Goal: Task Accomplishment & Management: Use online tool/utility

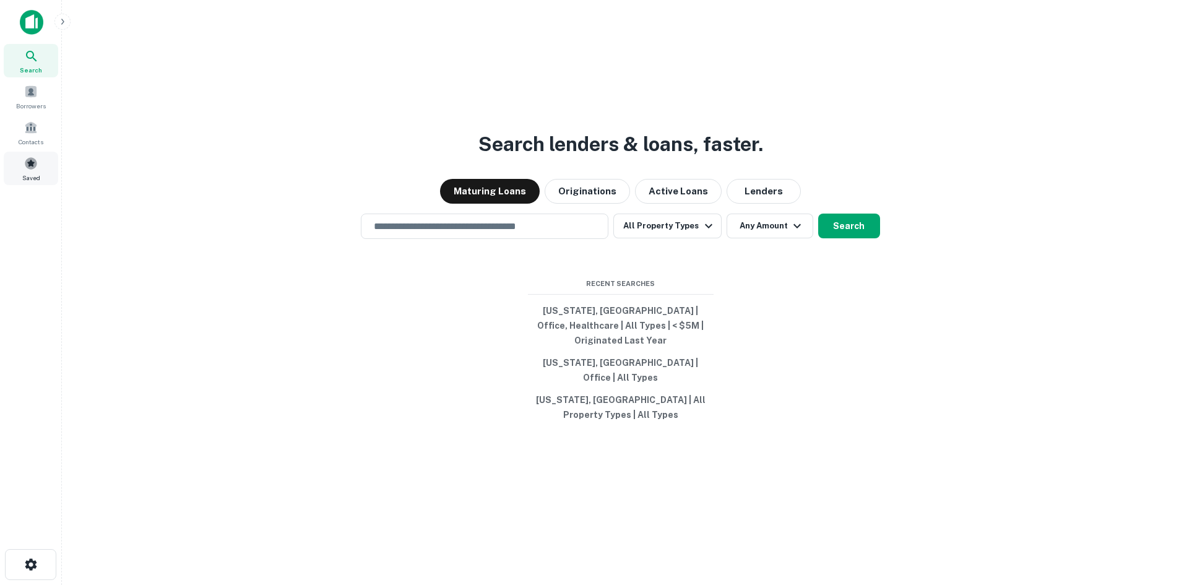
click at [32, 170] on span at bounding box center [31, 164] width 14 height 14
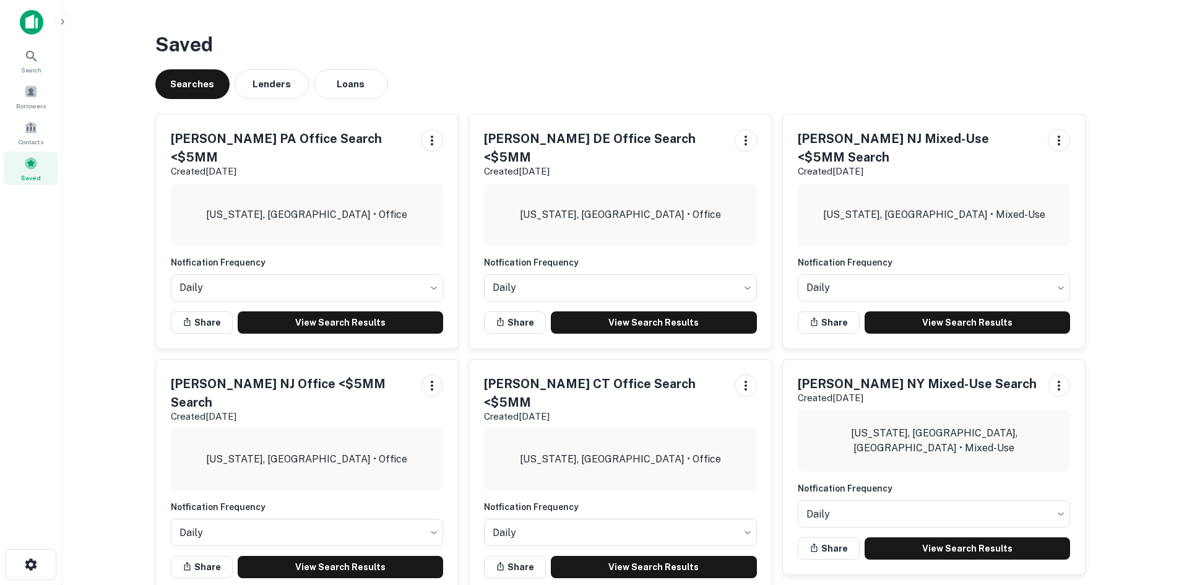
click at [329, 311] on link "View Search Results" at bounding box center [341, 322] width 206 height 22
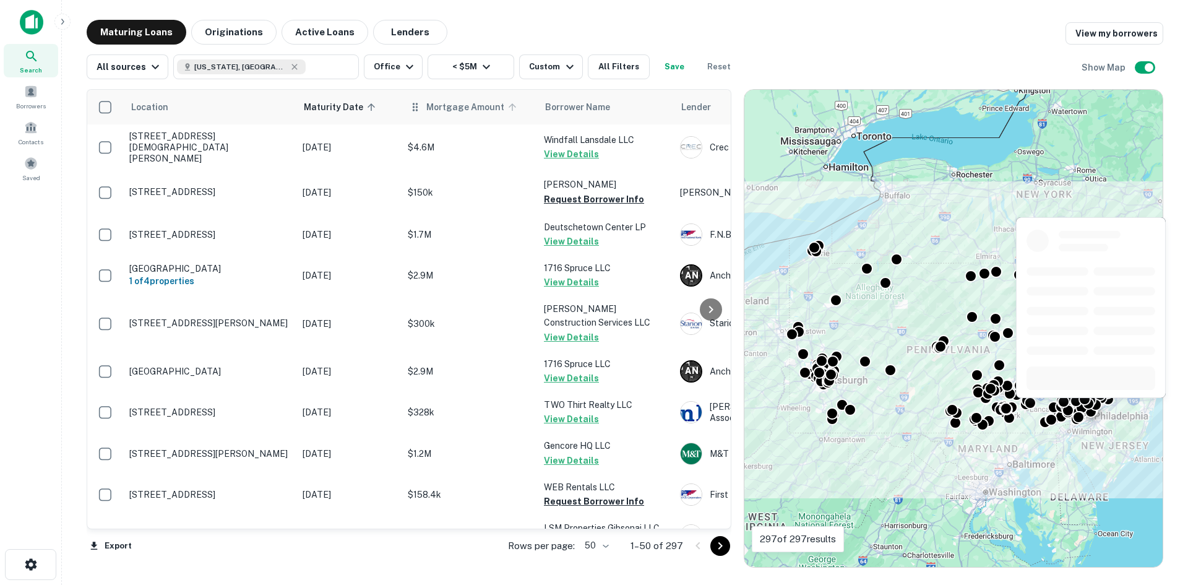
click at [457, 110] on span "Mortgage Amount" at bounding box center [473, 107] width 94 height 15
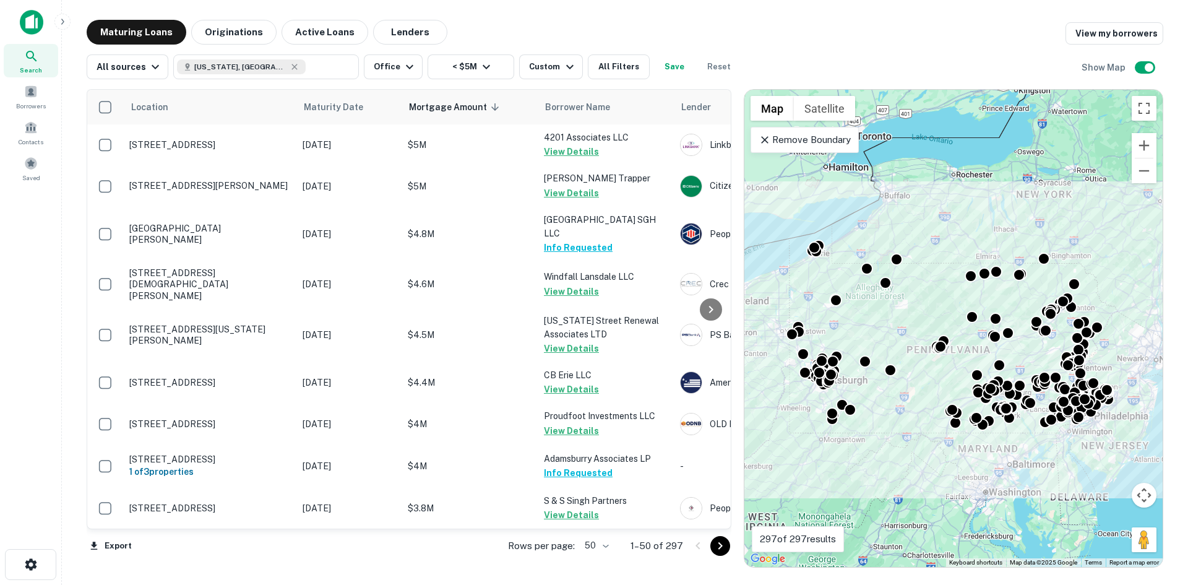
scroll to position [805, 0]
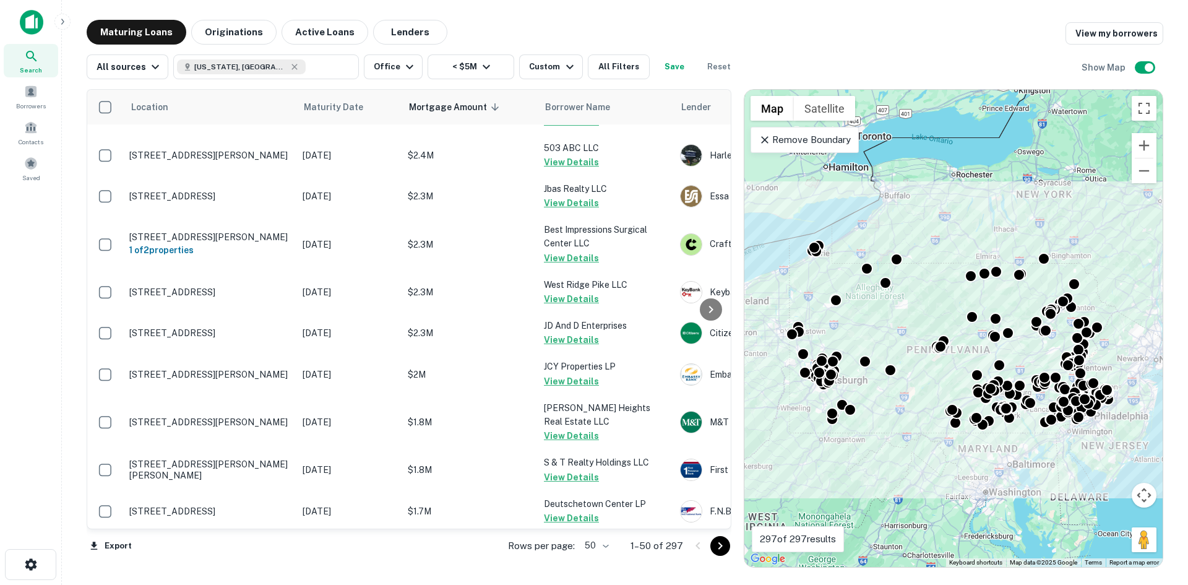
click at [730, 547] on button "Go to next page" at bounding box center [720, 546] width 20 height 20
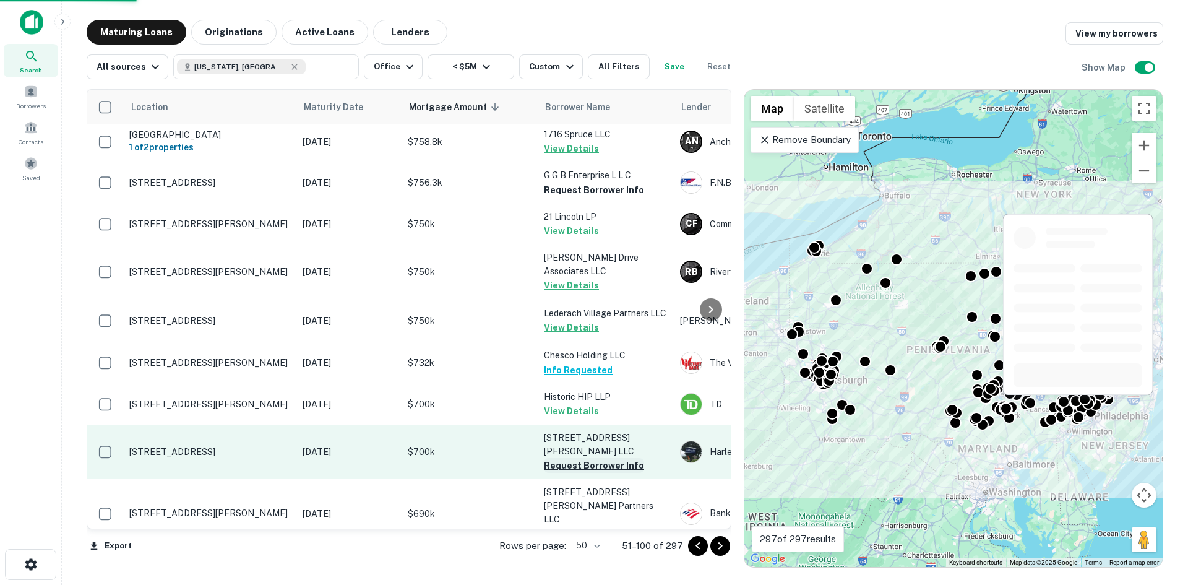
click at [590, 458] on button "Request Borrower Info" at bounding box center [594, 465] width 100 height 15
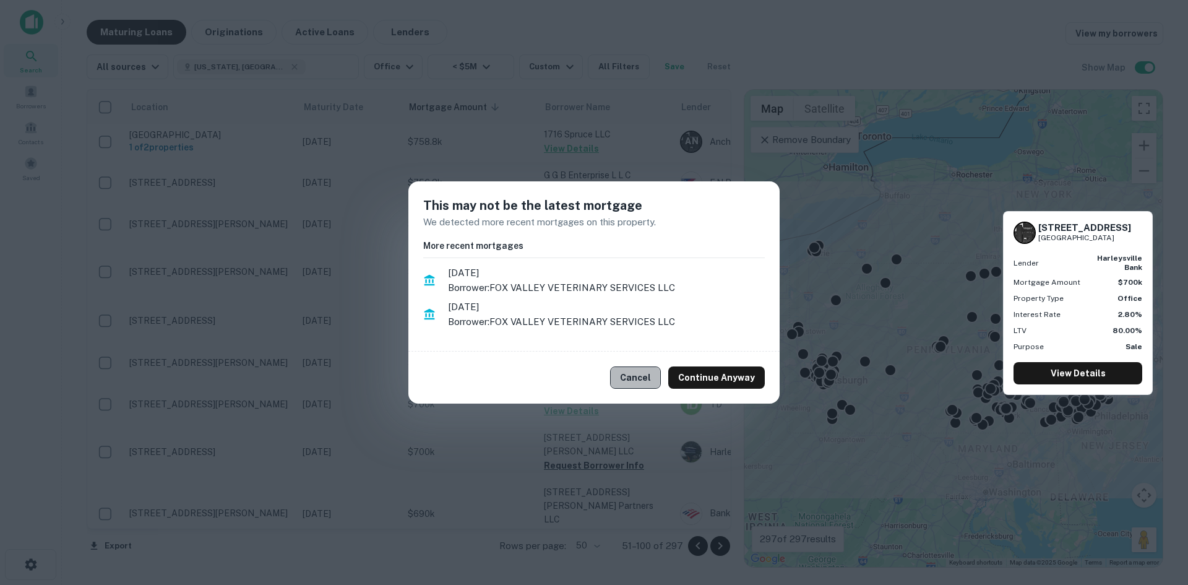
click at [637, 379] on button "Cancel" at bounding box center [635, 377] width 51 height 22
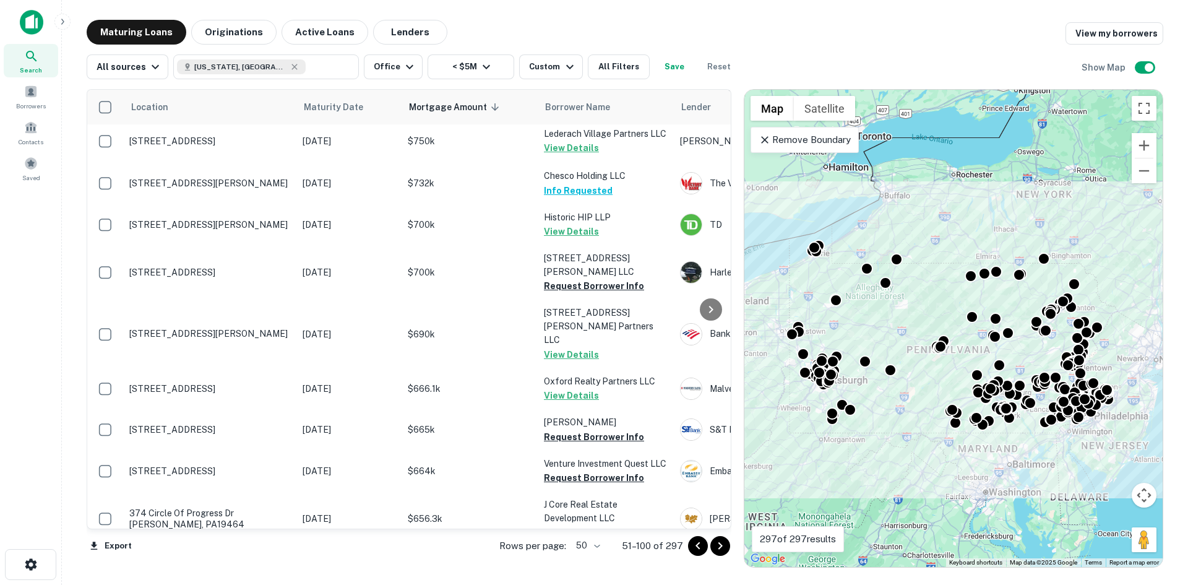
scroll to position [998, 0]
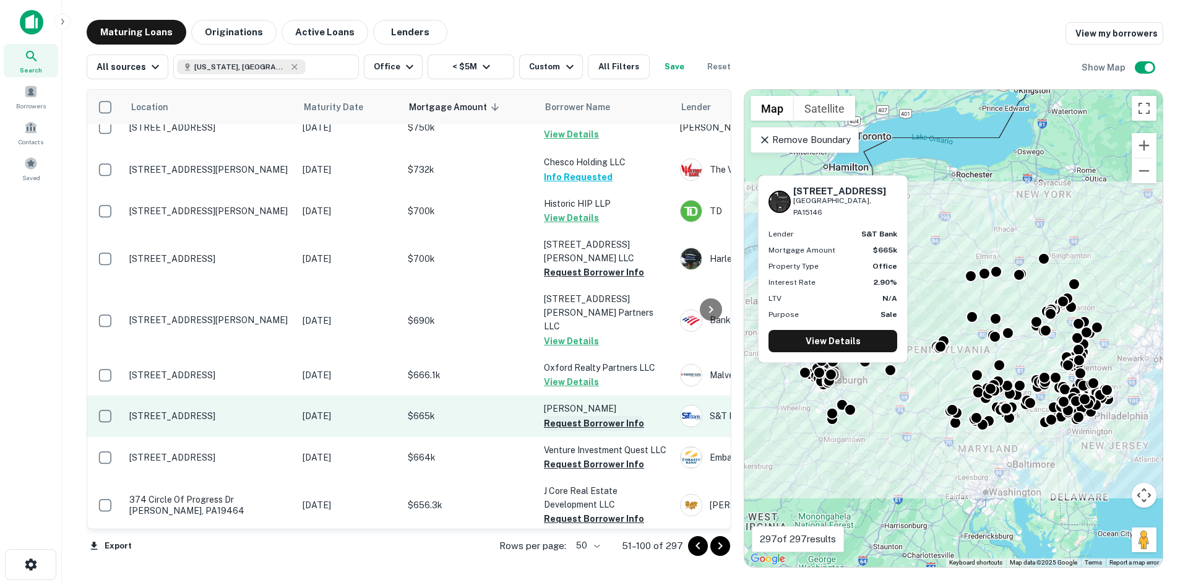
click at [580, 416] on button "Request Borrower Info" at bounding box center [594, 423] width 100 height 15
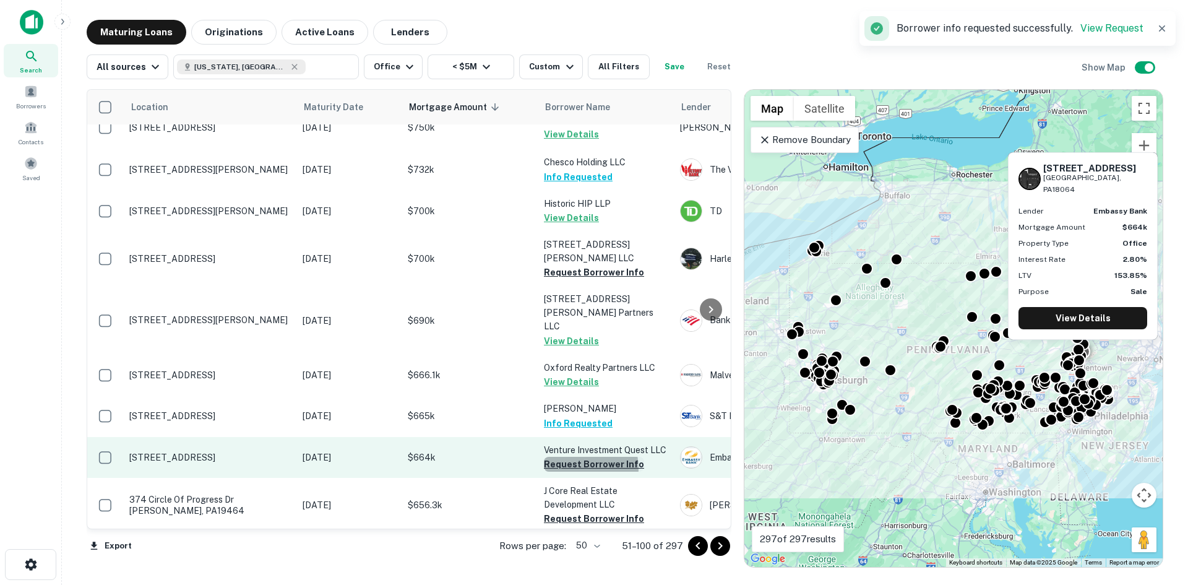
click at [578, 457] on button "Request Borrower Info" at bounding box center [594, 464] width 100 height 15
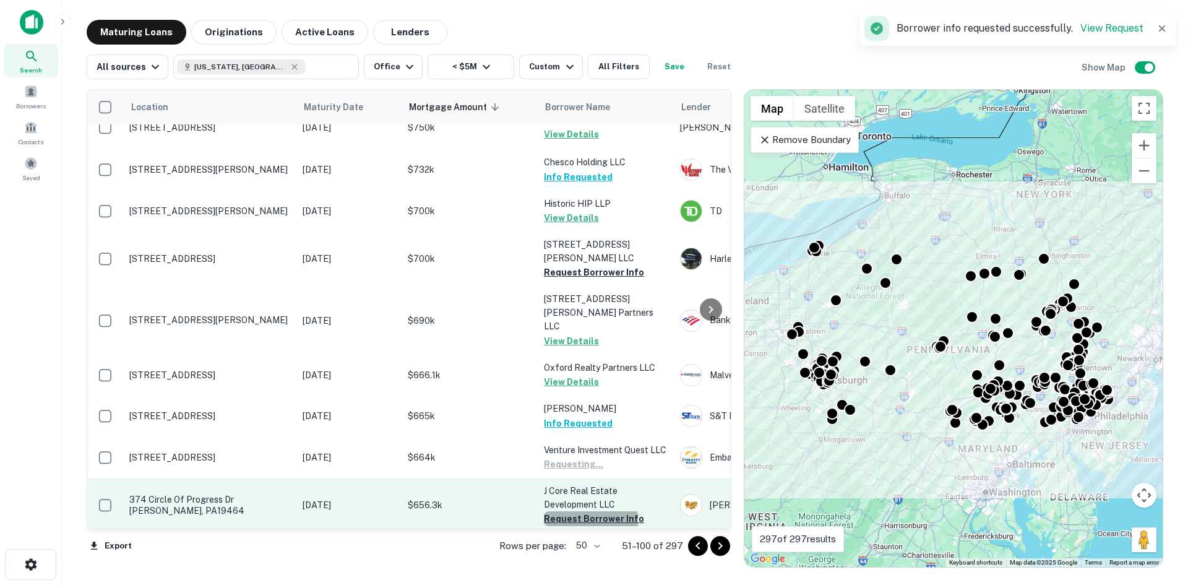
click at [575, 511] on button "Request Borrower Info" at bounding box center [594, 518] width 100 height 15
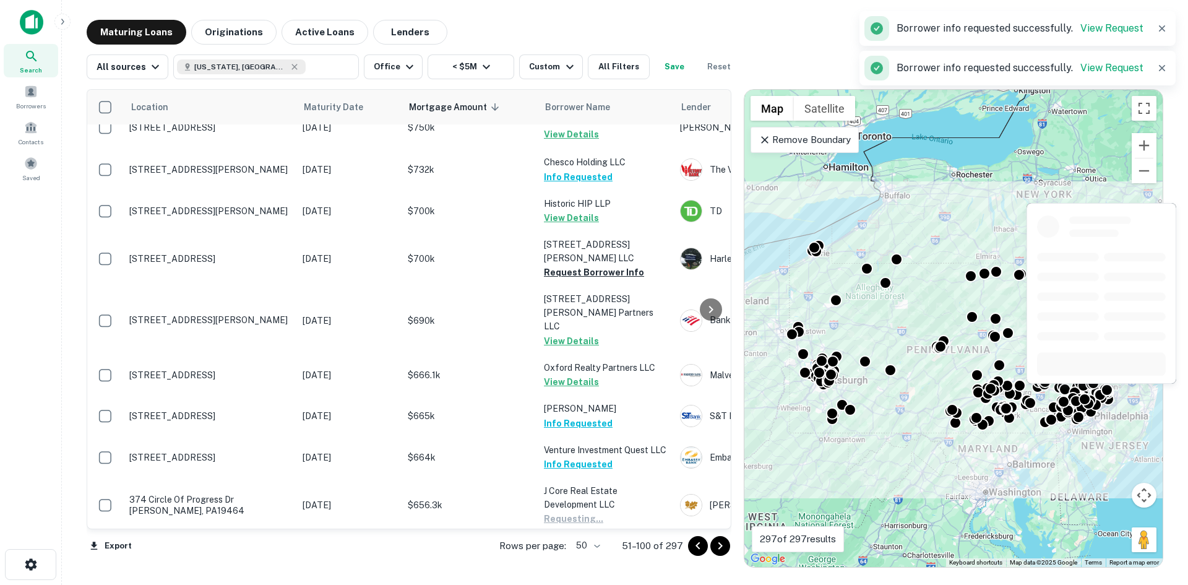
scroll to position [1183, 0]
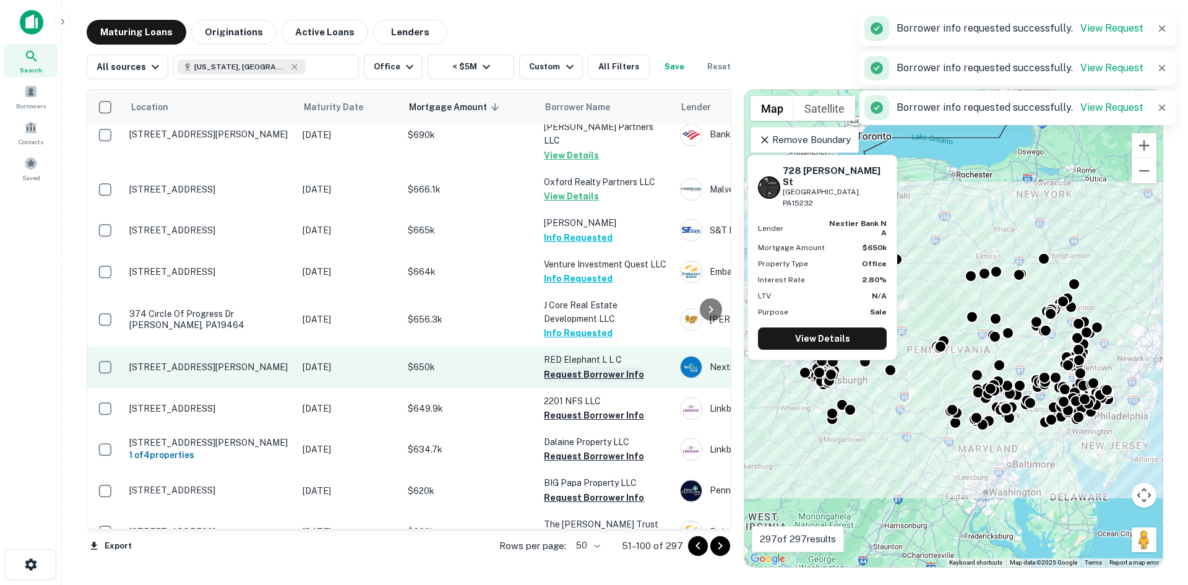
click at [591, 367] on button "Request Borrower Info" at bounding box center [594, 374] width 100 height 15
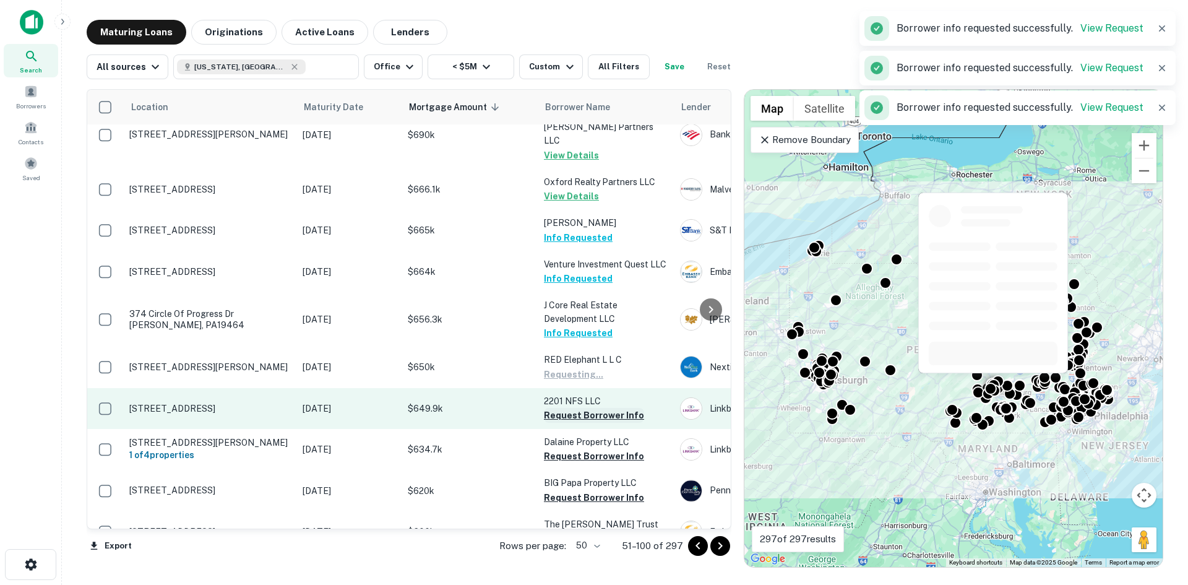
click at [582, 408] on button "Request Borrower Info" at bounding box center [594, 415] width 100 height 15
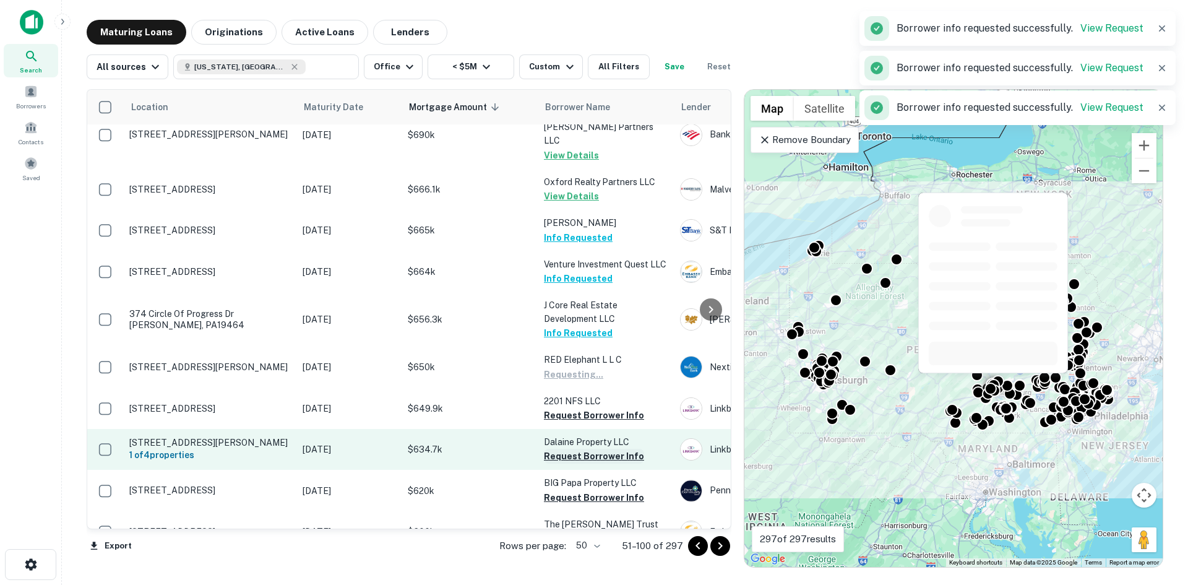
click at [577, 449] on button "Request Borrower Info" at bounding box center [594, 456] width 100 height 15
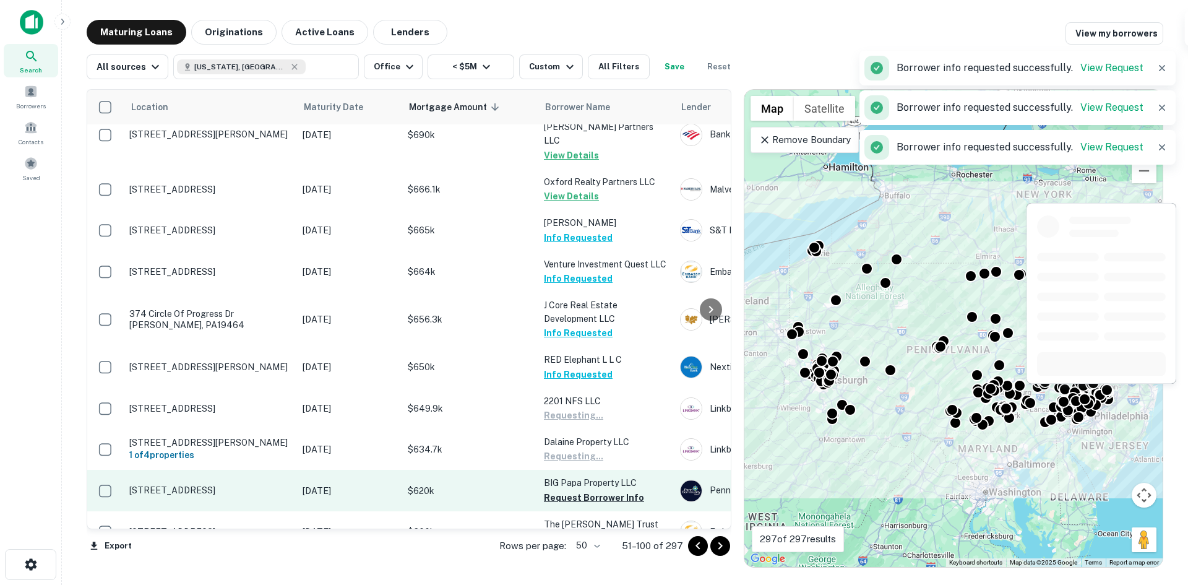
click at [571, 490] on button "Request Borrower Info" at bounding box center [594, 497] width 100 height 15
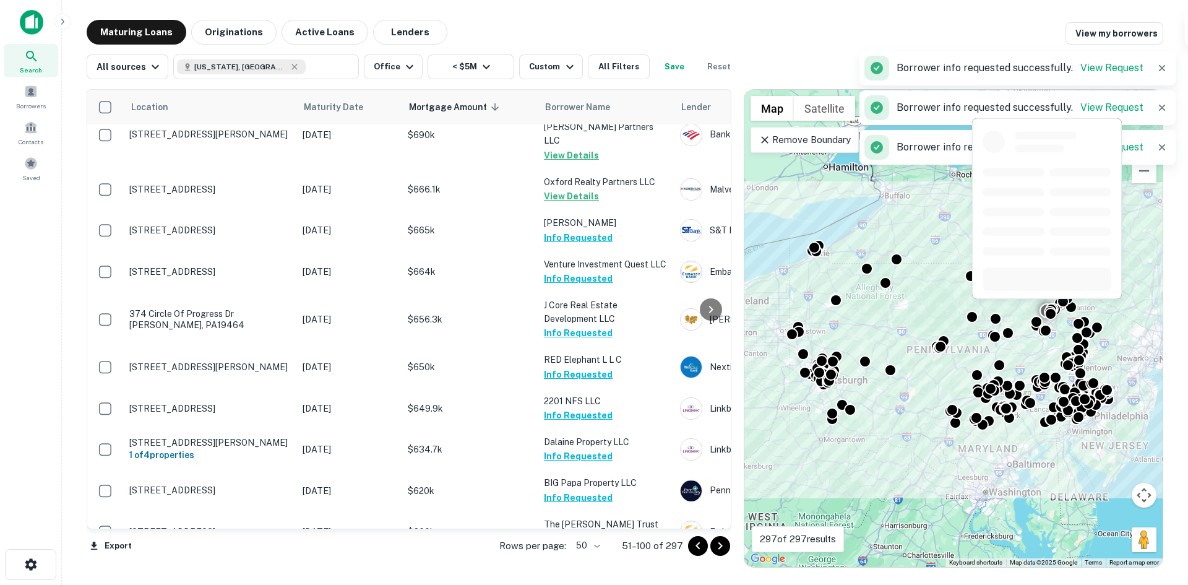
scroll to position [1369, 0]
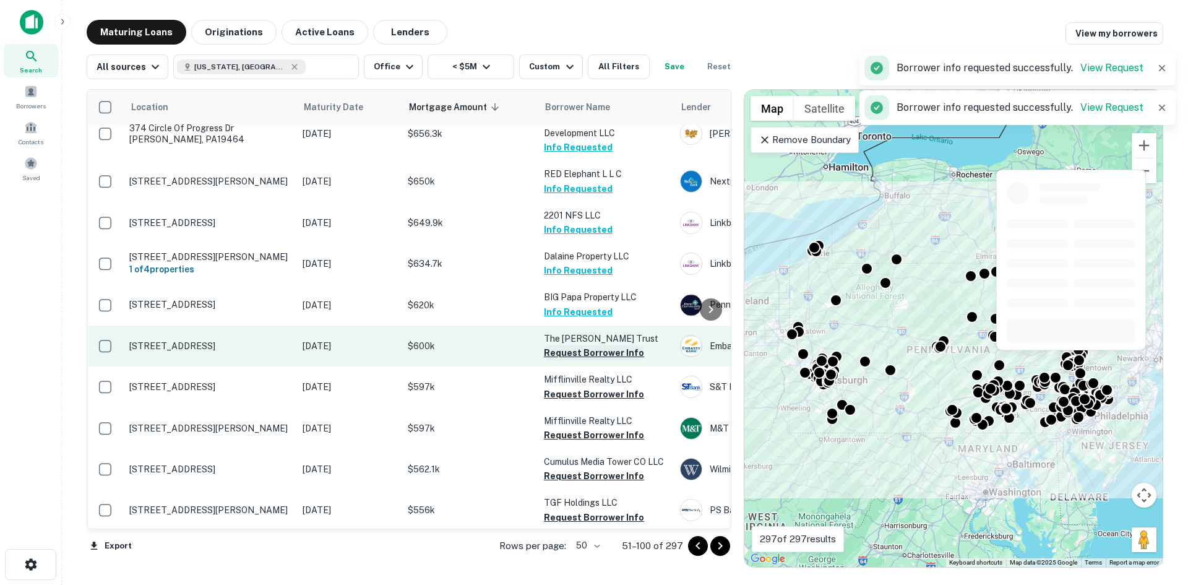
click at [577, 345] on button "Request Borrower Info" at bounding box center [594, 352] width 100 height 15
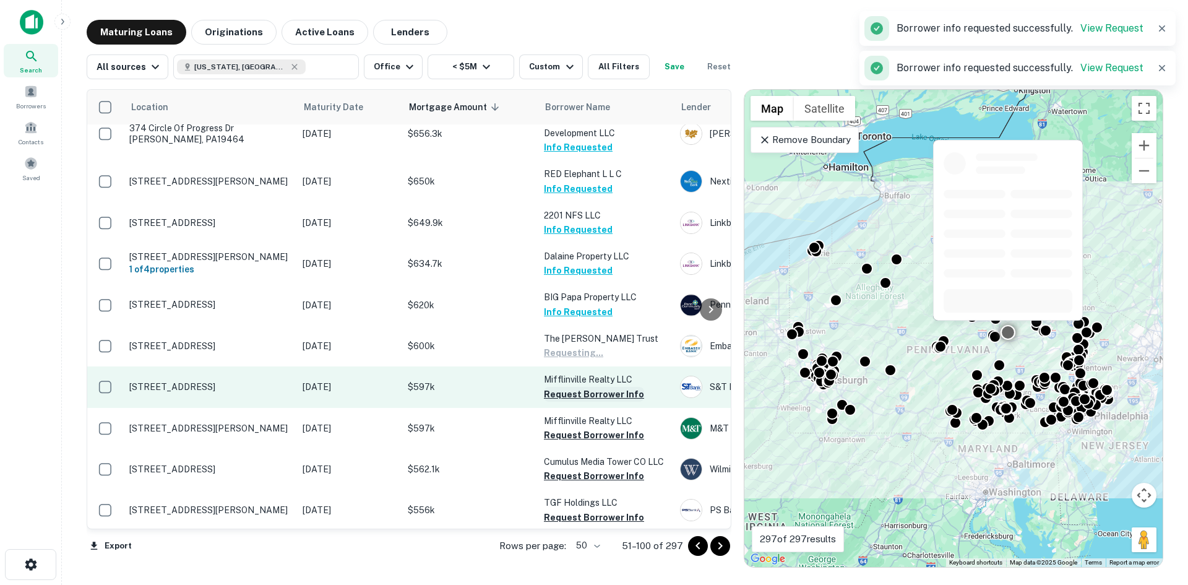
click at [574, 387] on button "Request Borrower Info" at bounding box center [594, 394] width 100 height 15
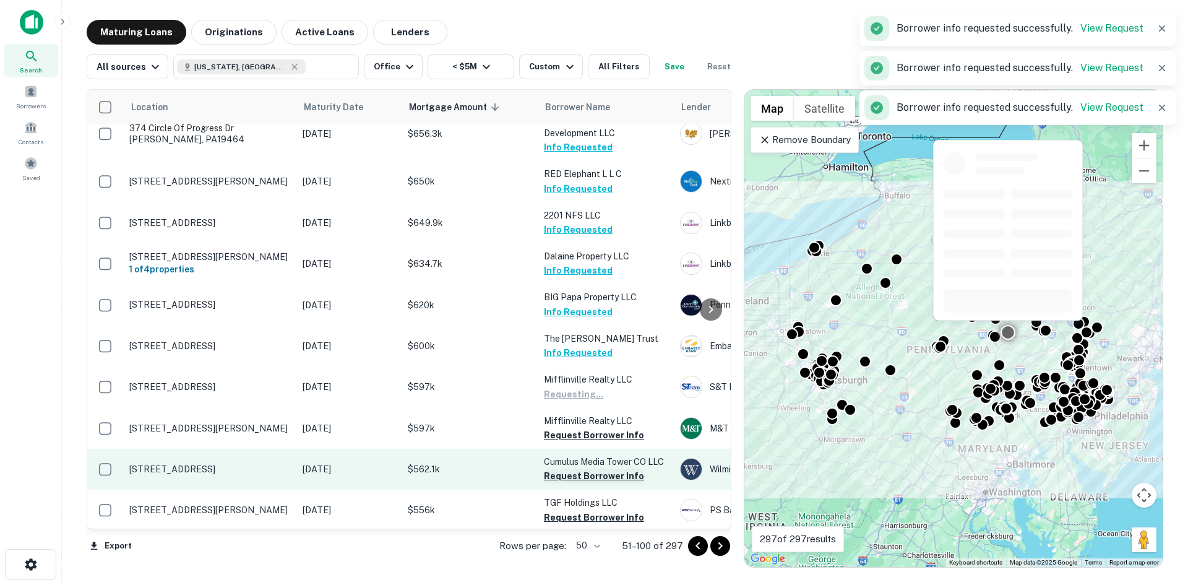
click at [573, 428] on button "Request Borrower Info" at bounding box center [594, 435] width 100 height 15
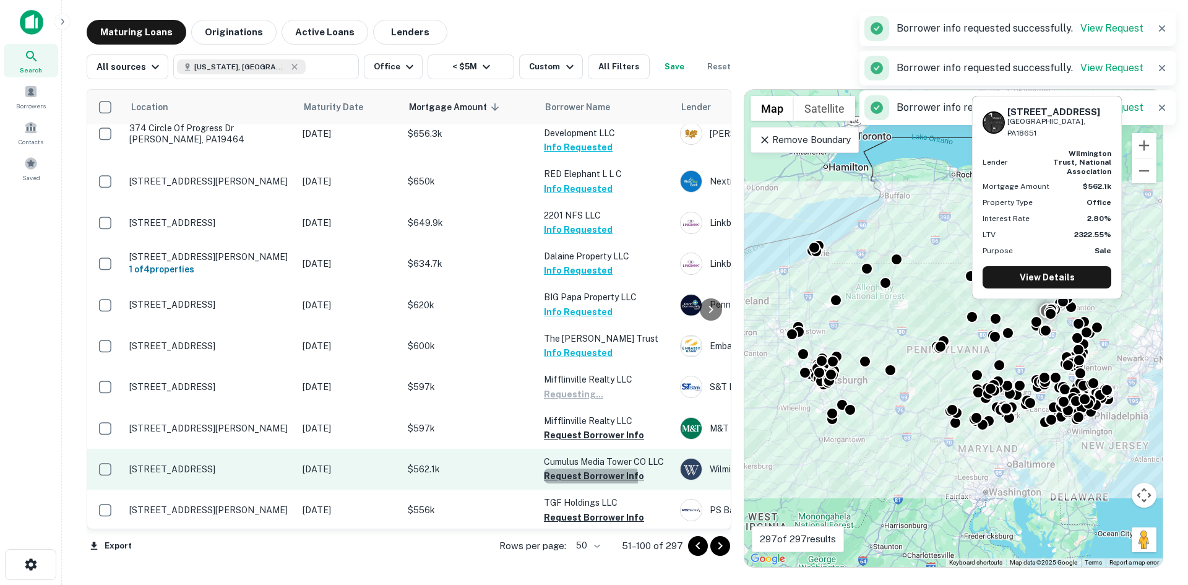
click at [568, 469] on button "Request Borrower Info" at bounding box center [594, 476] width 100 height 15
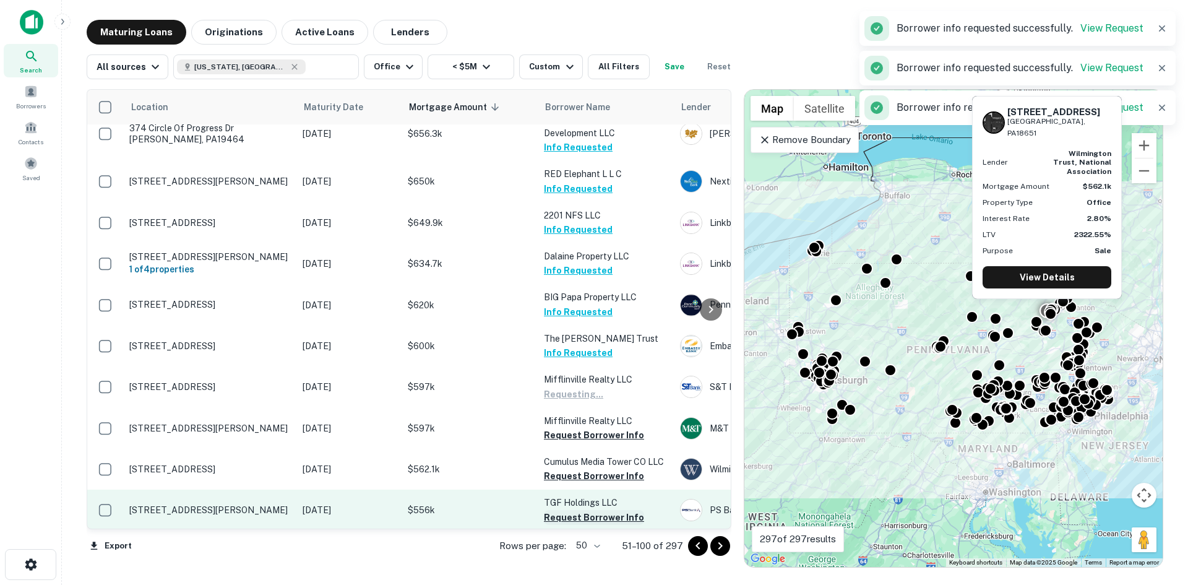
click at [562, 510] on button "Request Borrower Info" at bounding box center [594, 517] width 100 height 15
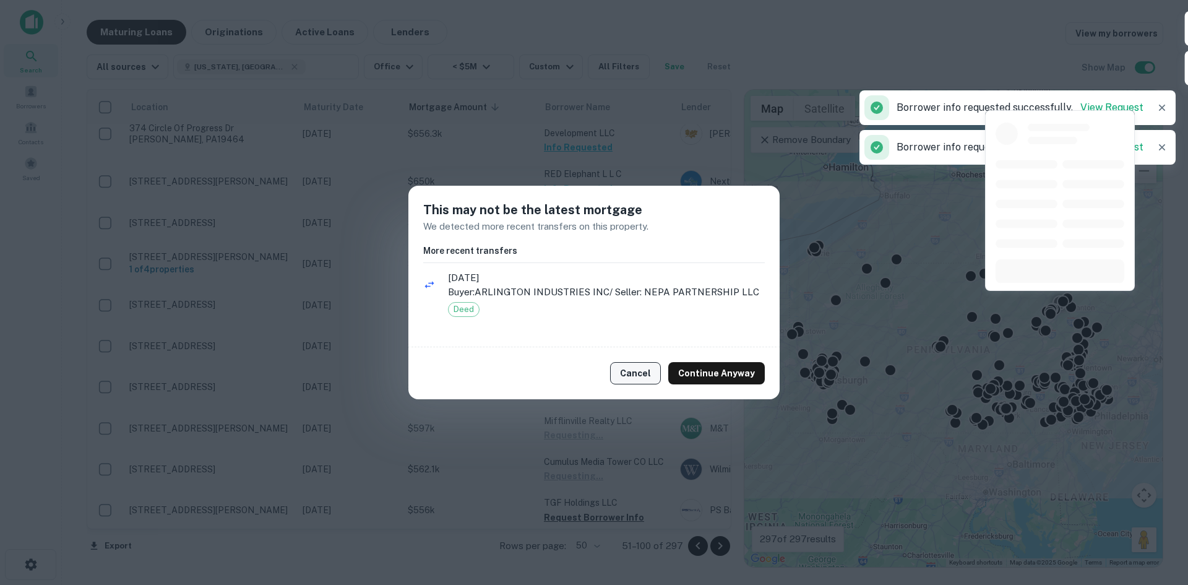
click at [639, 371] on button "Cancel" at bounding box center [635, 373] width 51 height 22
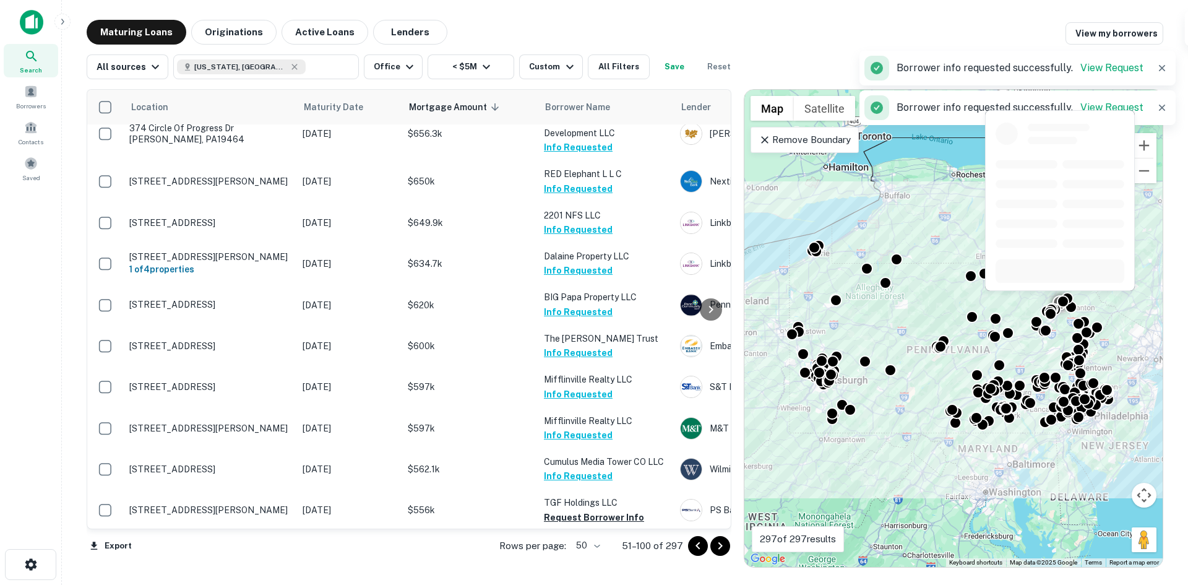
click at [576, 578] on button "Request Borrower Info" at bounding box center [594, 585] width 100 height 15
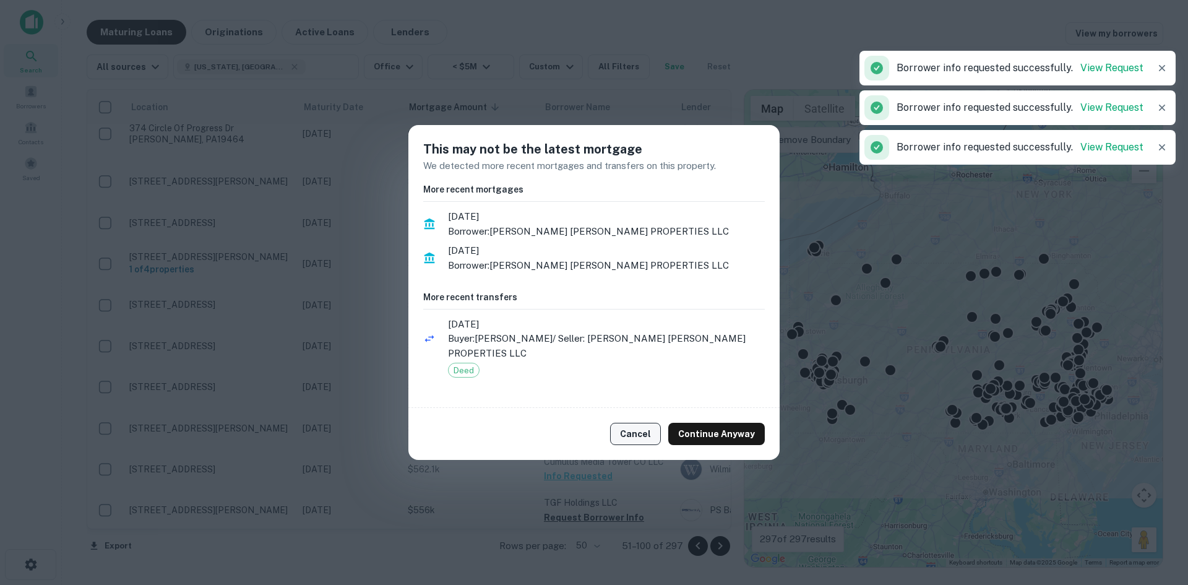
click at [646, 438] on button "Cancel" at bounding box center [635, 434] width 51 height 22
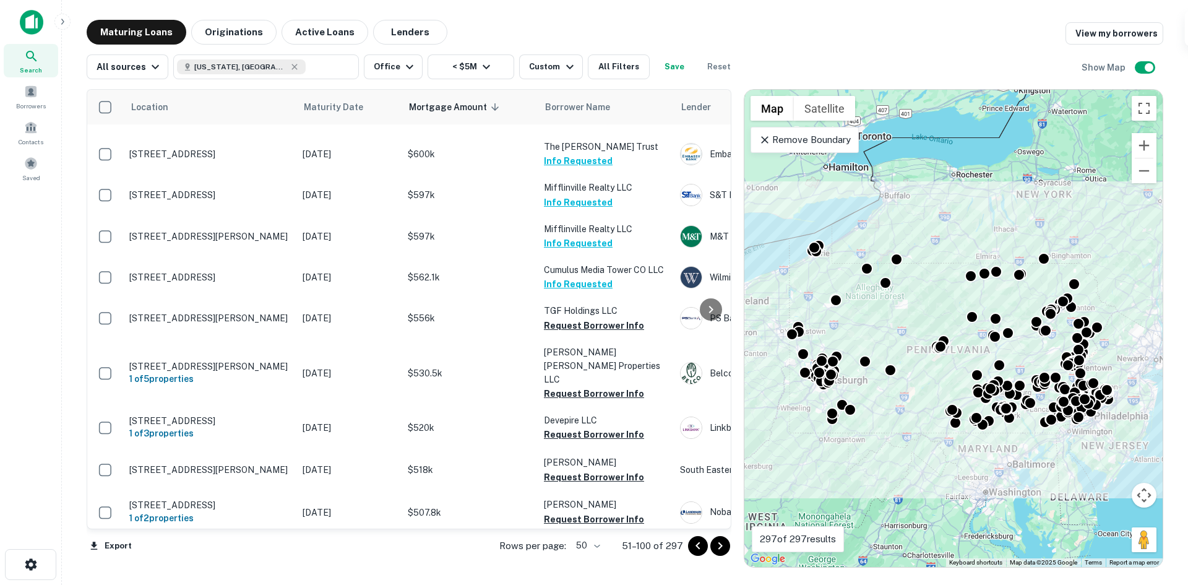
scroll to position [1591, 0]
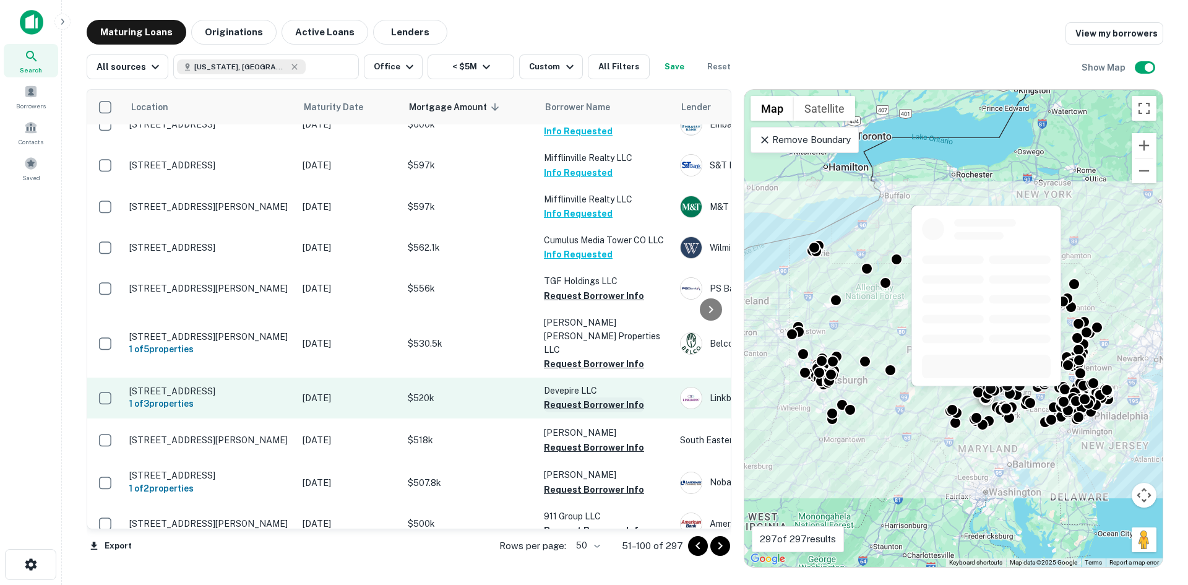
click at [586, 397] on button "Request Borrower Info" at bounding box center [594, 404] width 100 height 15
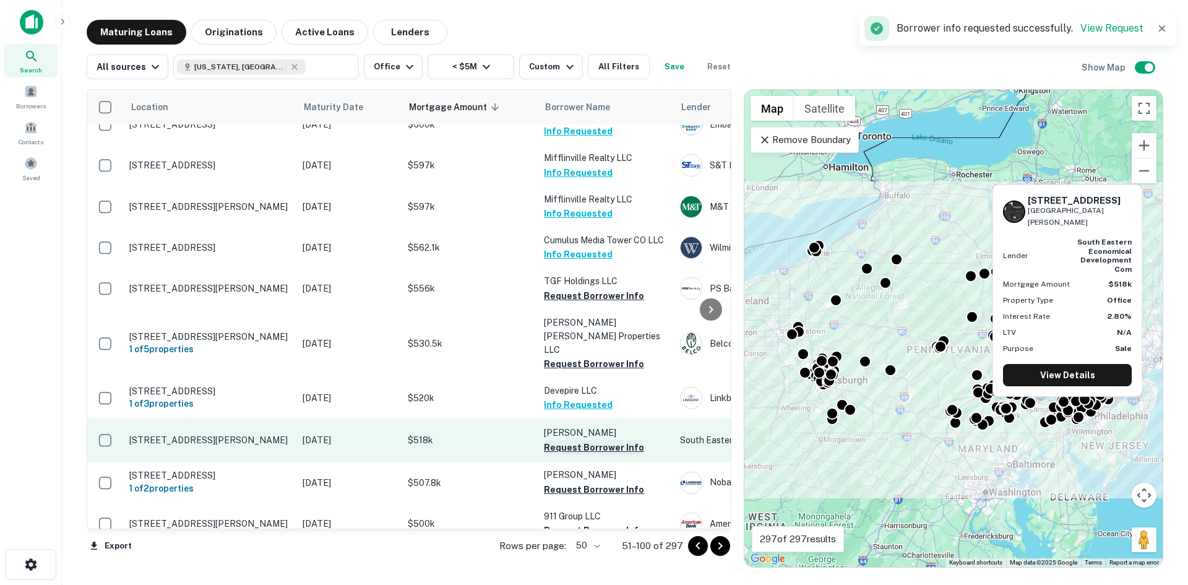
click at [585, 440] on button "Request Borrower Info" at bounding box center [594, 447] width 100 height 15
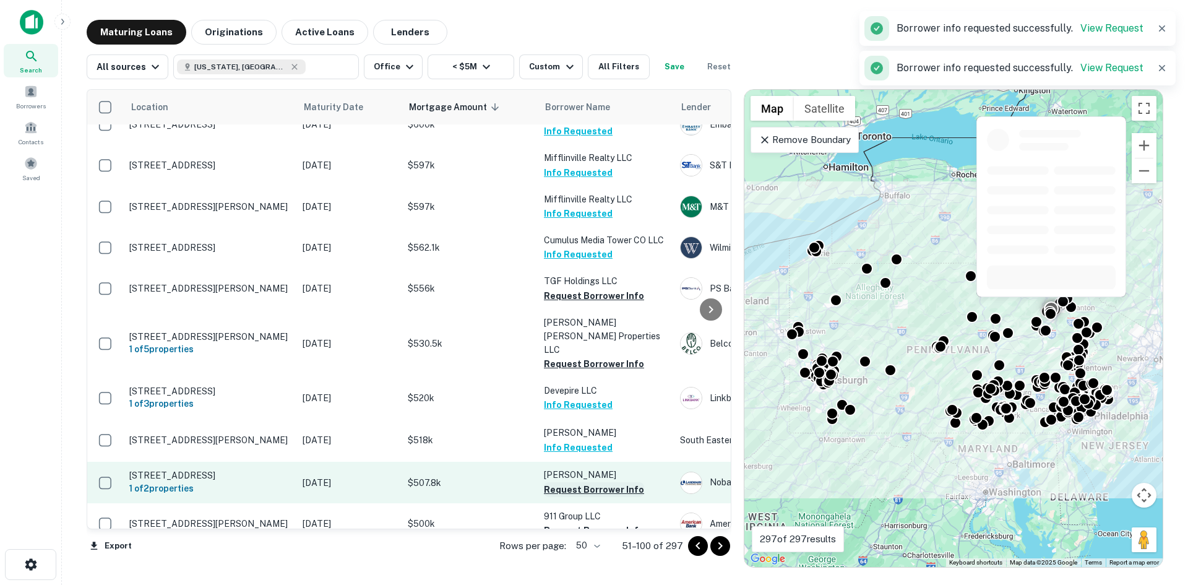
click at [589, 482] on button "Request Borrower Info" at bounding box center [594, 489] width 100 height 15
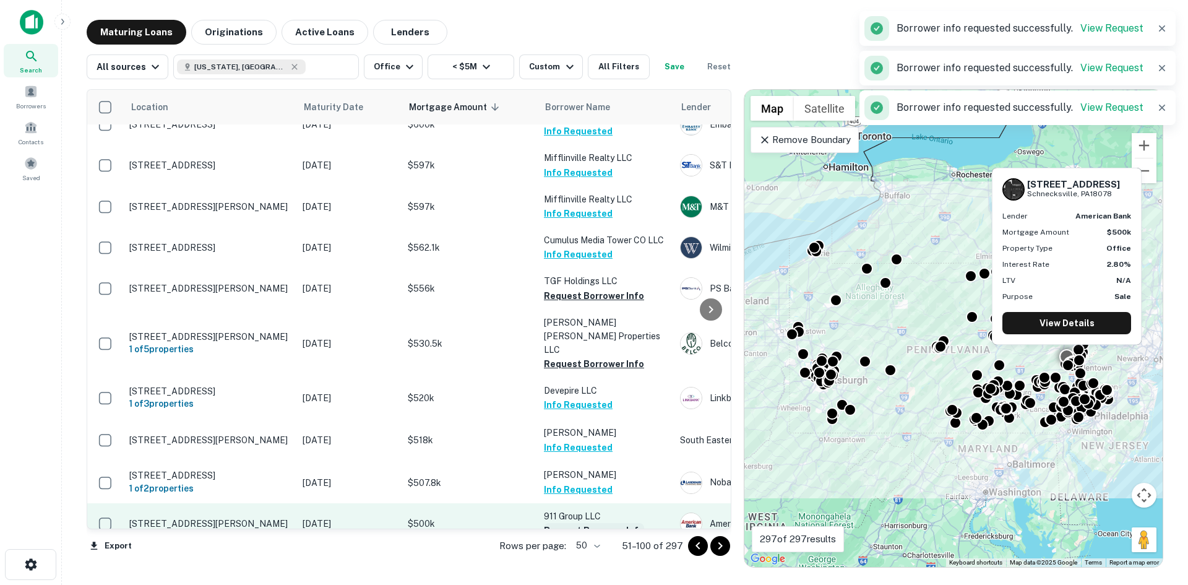
click at [588, 523] on button "Request Borrower Info" at bounding box center [594, 530] width 100 height 15
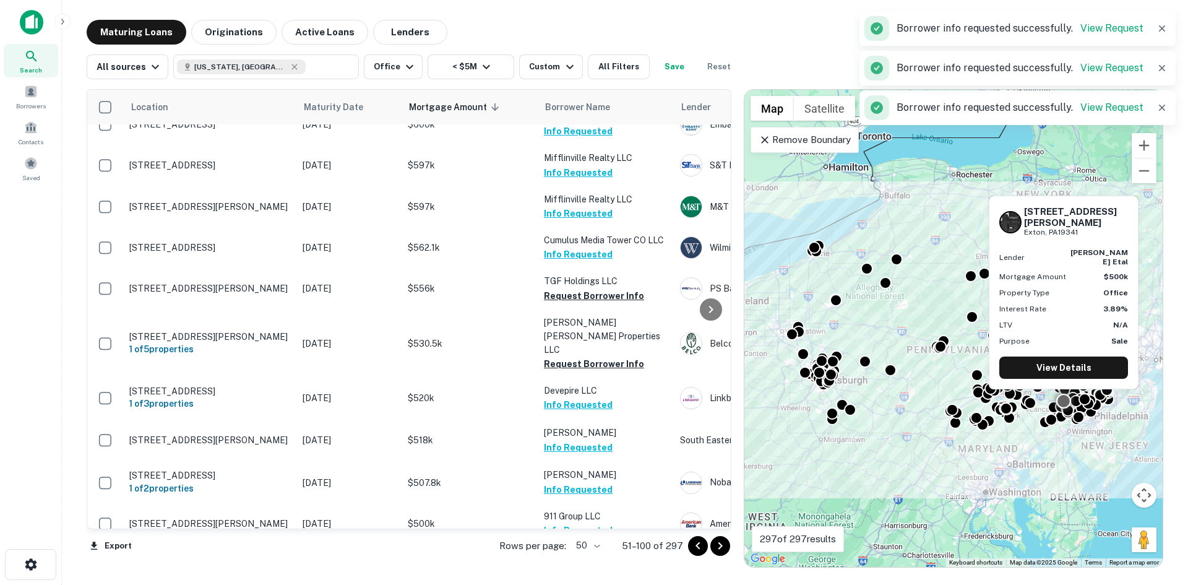
click at [585, 565] on button "Request Borrower Info" at bounding box center [594, 572] width 100 height 15
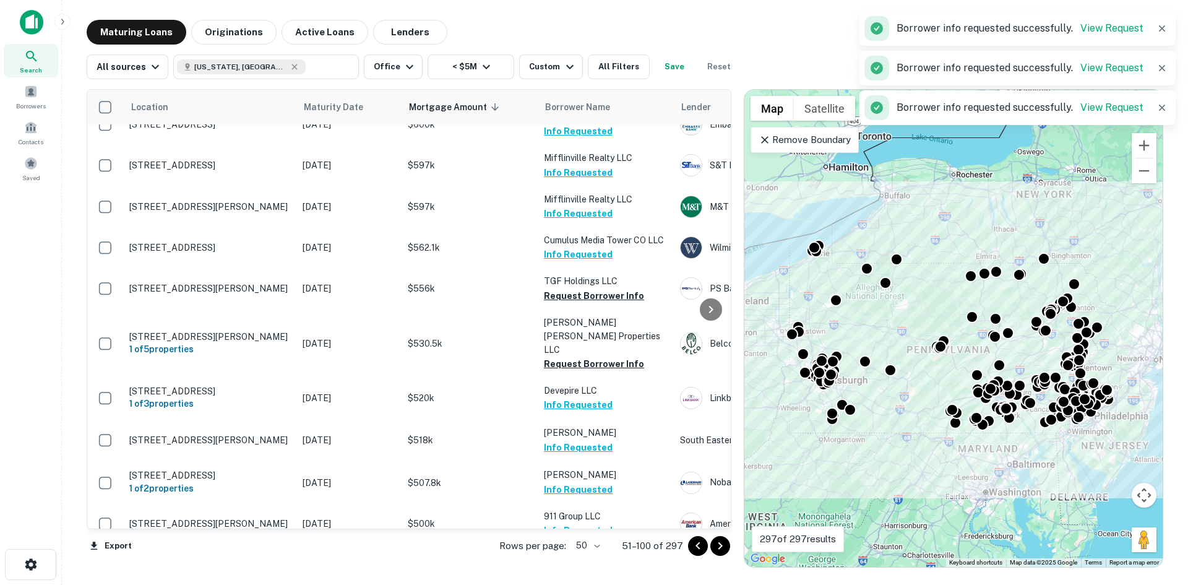
scroll to position [1750, 0]
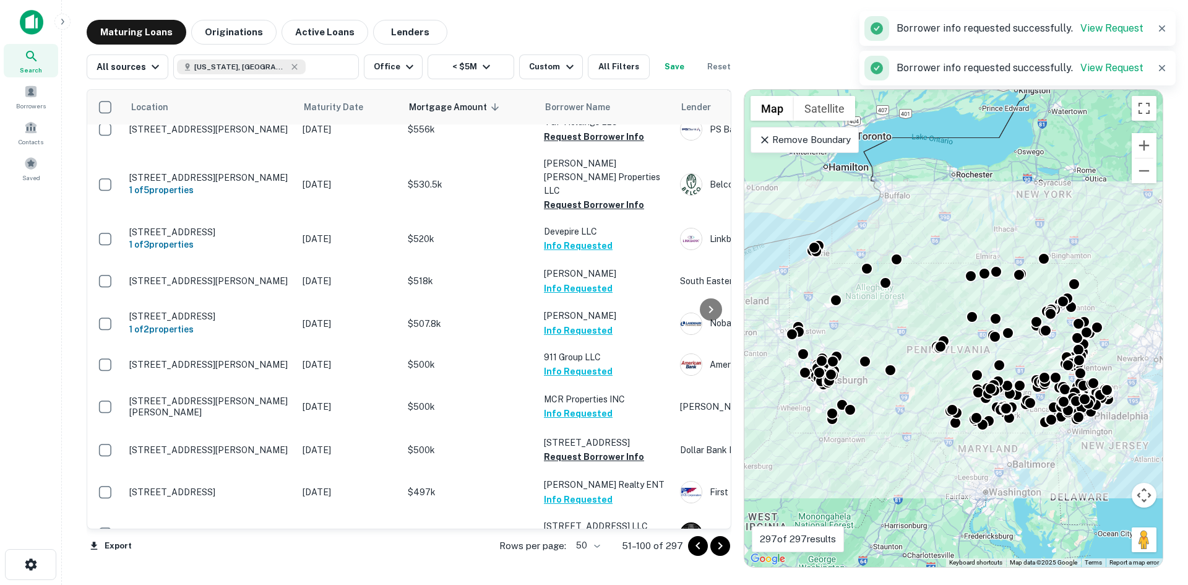
click at [578, 574] on button "Request Borrower Info" at bounding box center [594, 581] width 100 height 15
drag, startPoint x: 717, startPoint y: 545, endPoint x: 683, endPoint y: 522, distance: 41.5
click at [717, 545] on icon "Go to next page" at bounding box center [720, 545] width 15 height 15
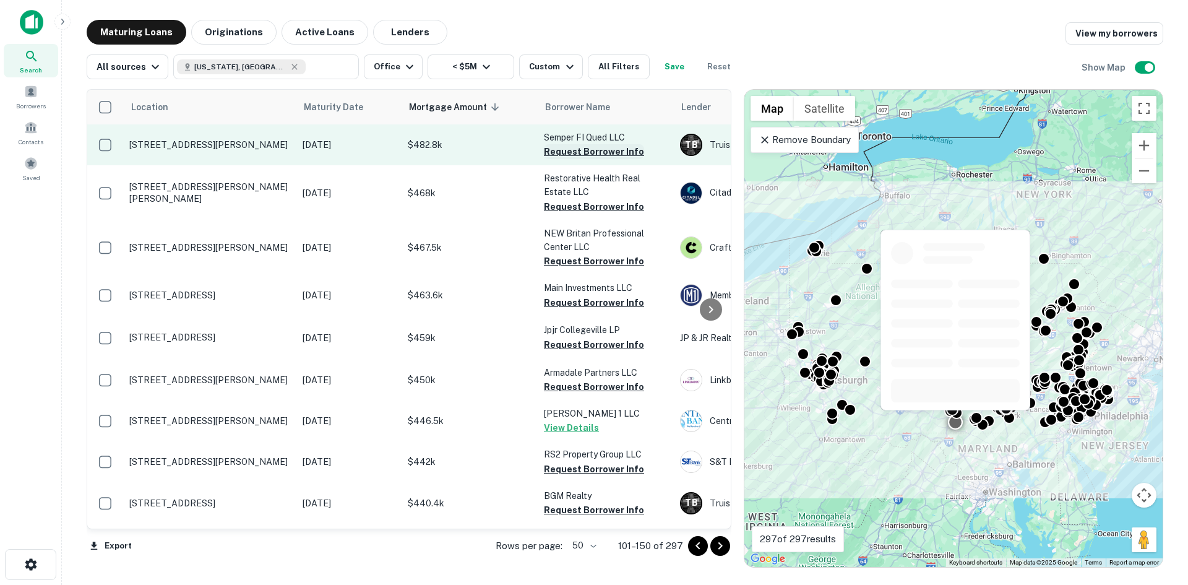
click at [595, 153] on button "Request Borrower Info" at bounding box center [594, 151] width 100 height 15
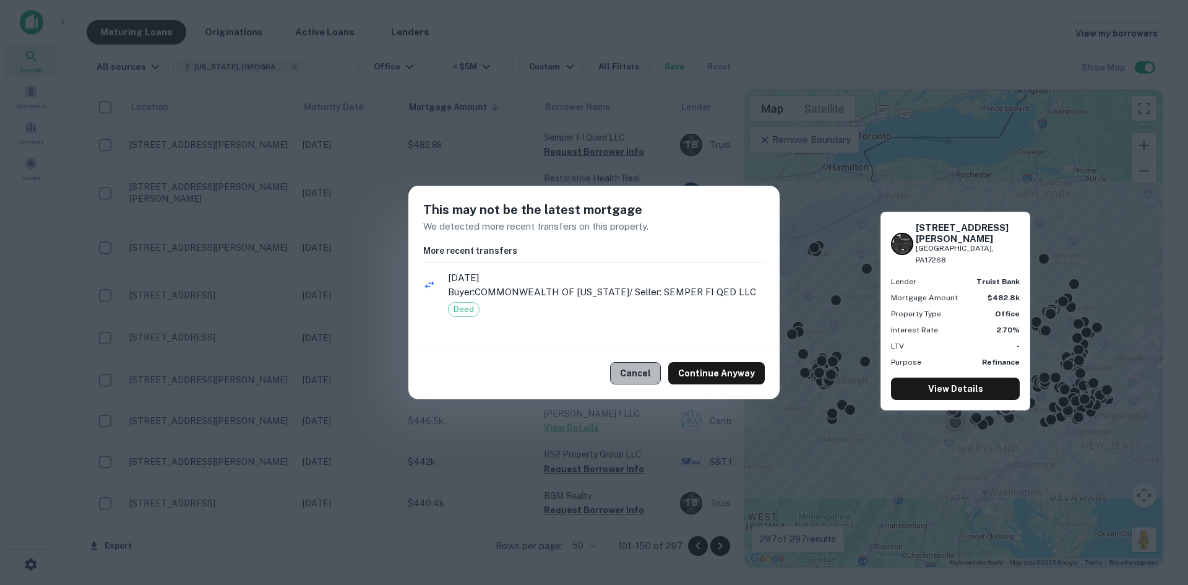
click at [655, 380] on button "Cancel" at bounding box center [635, 373] width 51 height 22
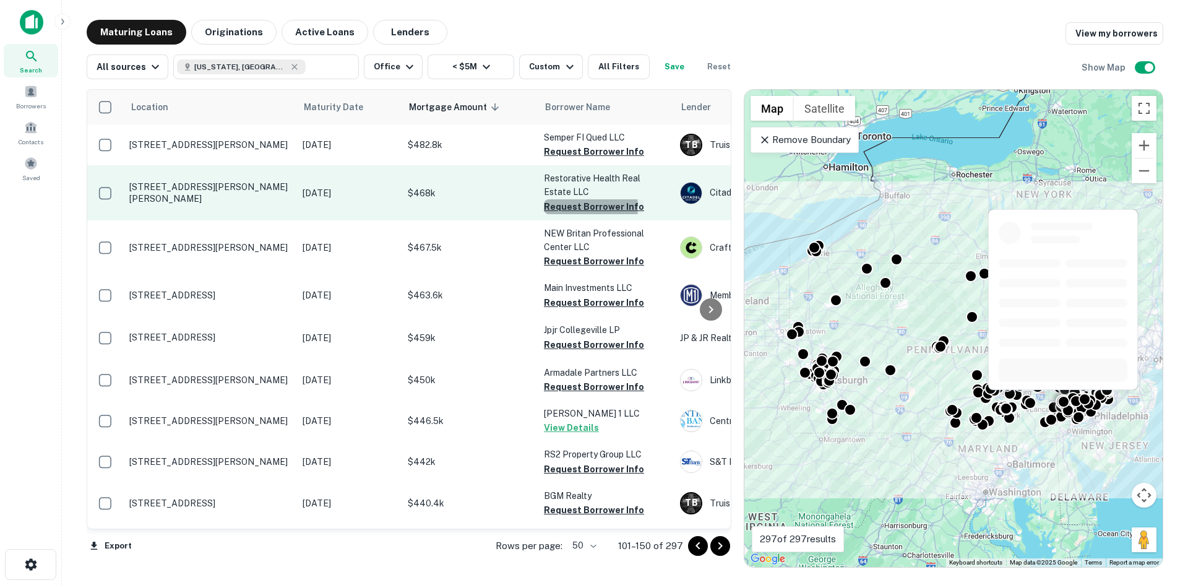
click at [577, 207] on button "Request Borrower Info" at bounding box center [594, 206] width 100 height 15
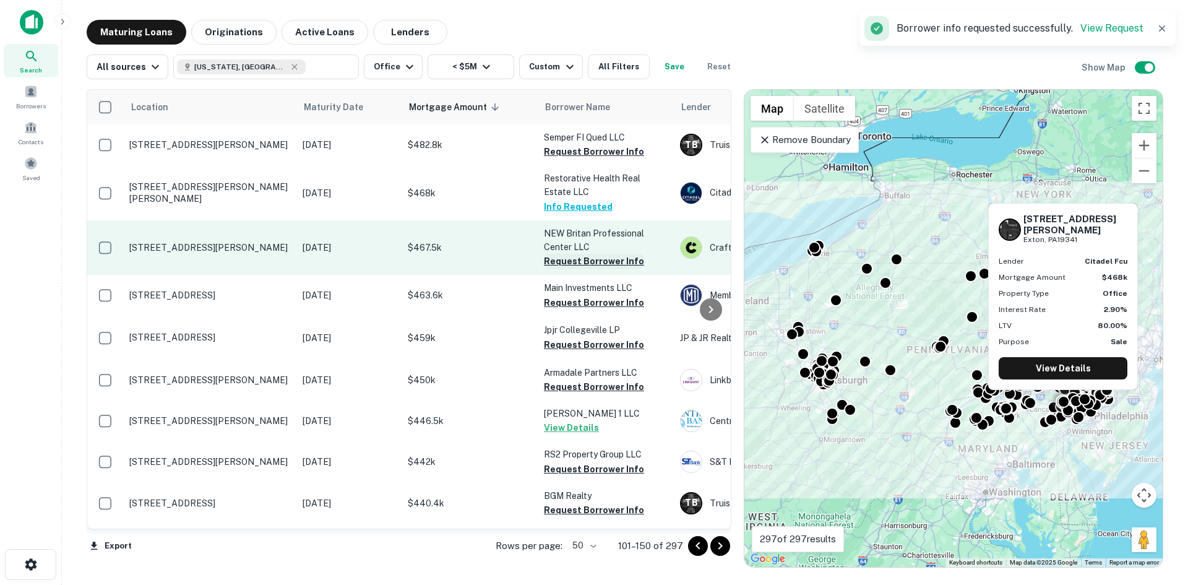
click at [585, 260] on button "Request Borrower Info" at bounding box center [594, 261] width 100 height 15
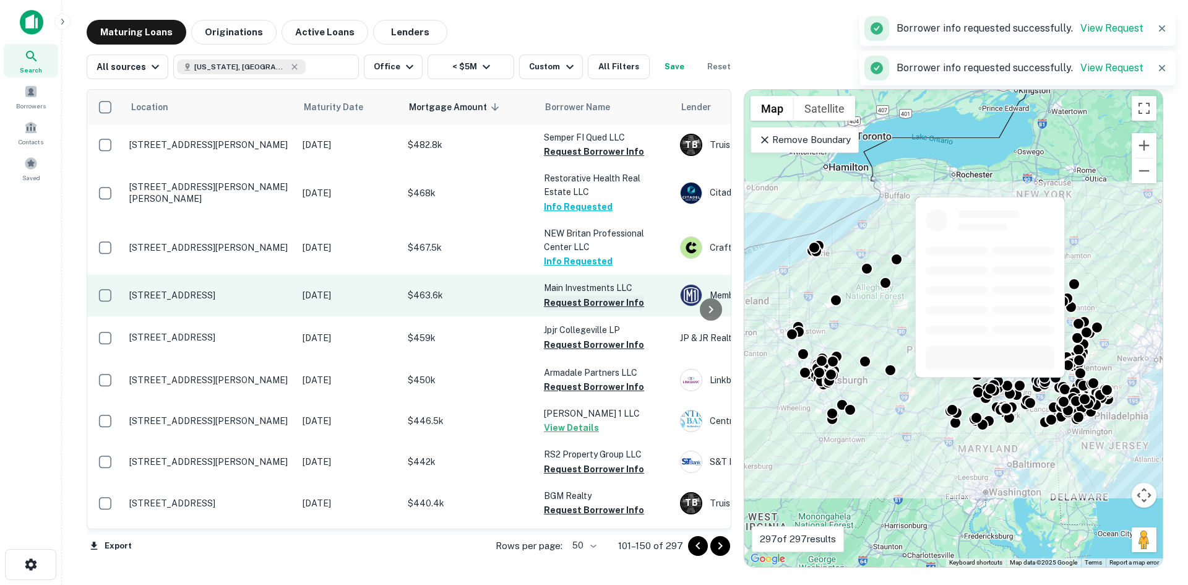
click at [584, 303] on button "Request Borrower Info" at bounding box center [594, 302] width 100 height 15
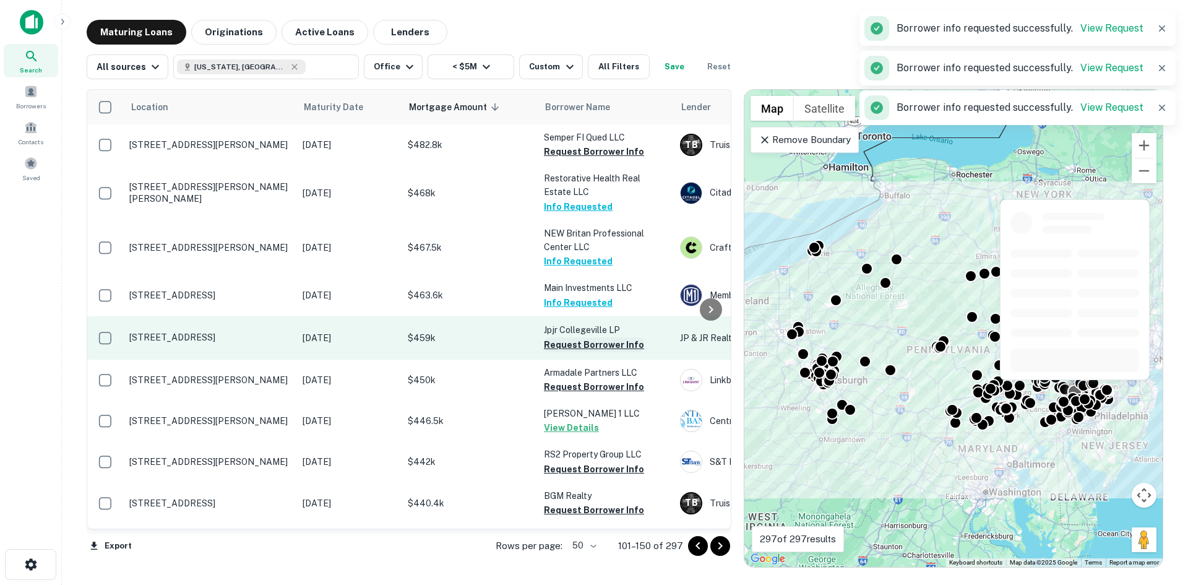
click at [576, 346] on button "Request Borrower Info" at bounding box center [594, 344] width 100 height 15
